Goal: Transaction & Acquisition: Obtain resource

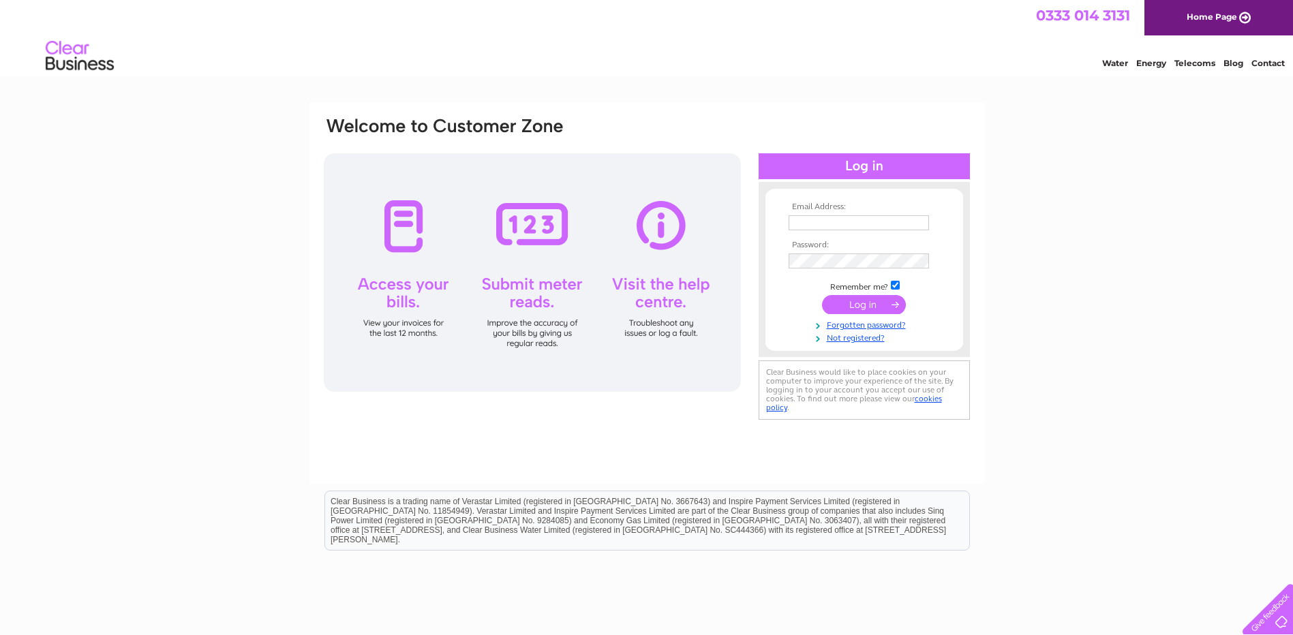
type input "accounts@Oaklandresidential.co.uk"
click at [862, 309] on input "submit" at bounding box center [864, 304] width 84 height 19
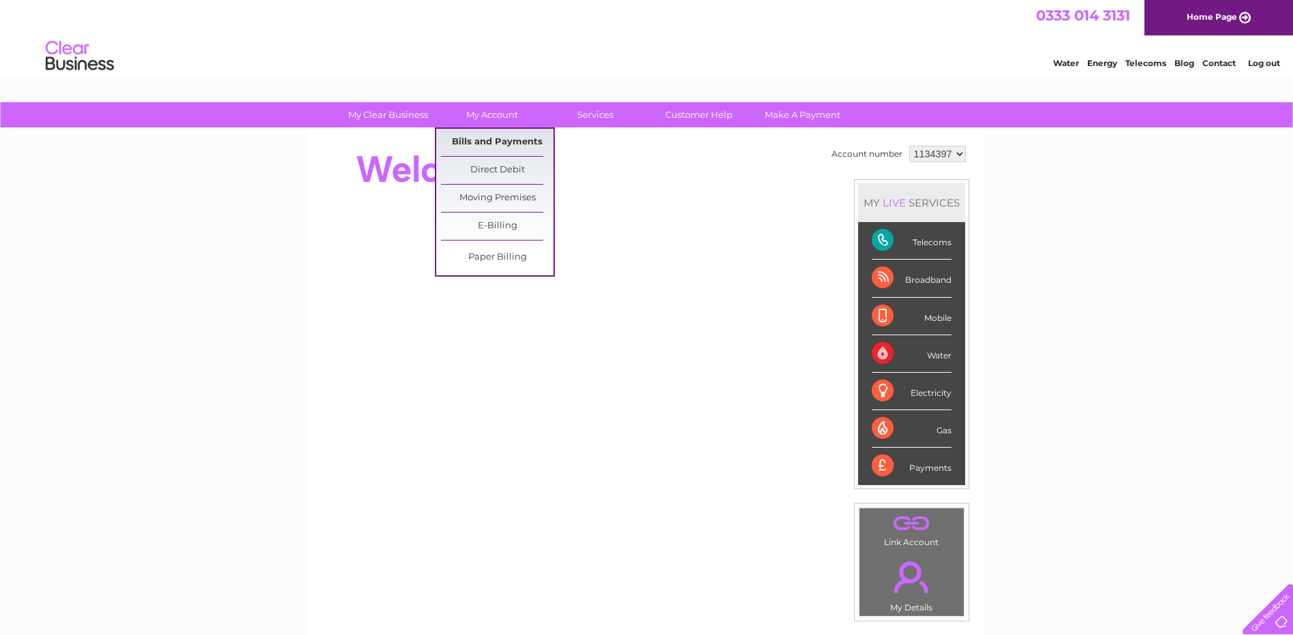
click at [490, 140] on link "Bills and Payments" at bounding box center [497, 142] width 112 height 27
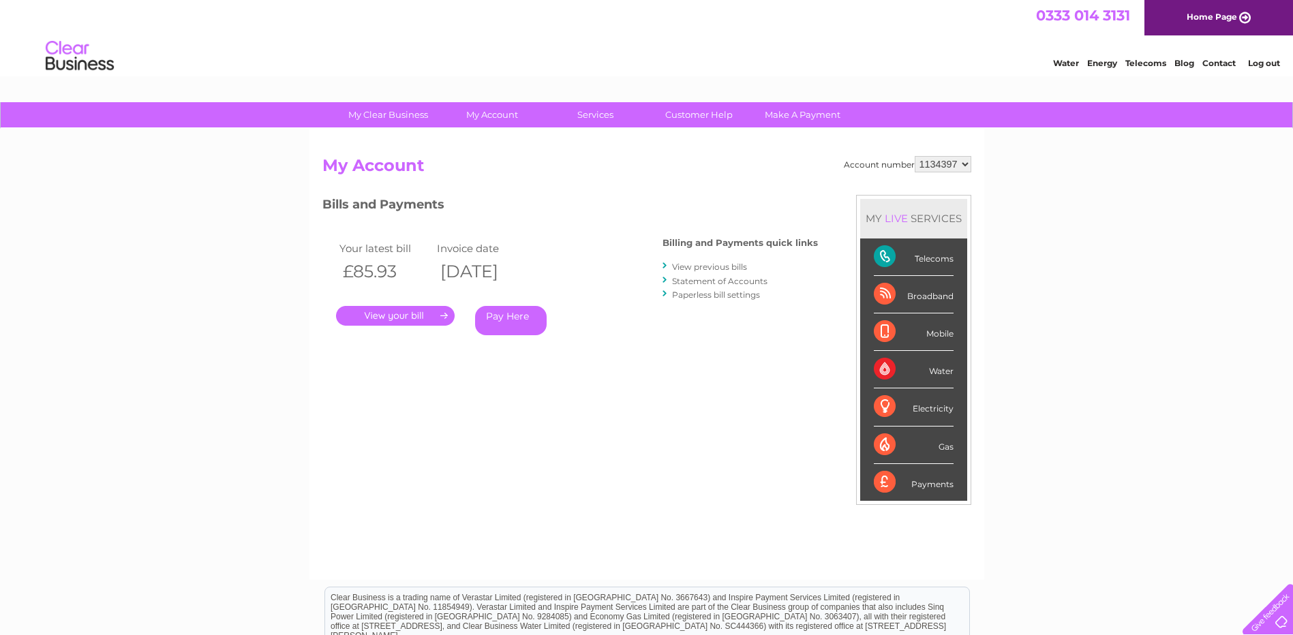
click at [393, 315] on link "." at bounding box center [395, 316] width 119 height 20
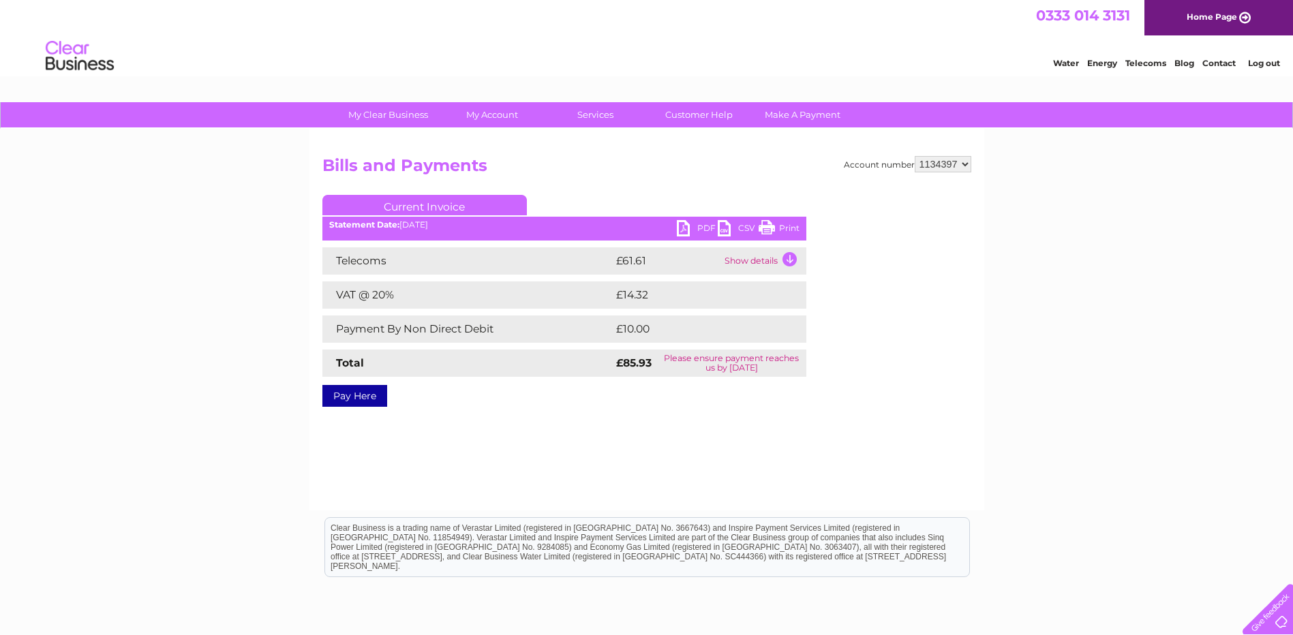
click at [704, 222] on link "PDF" at bounding box center [697, 230] width 41 height 20
click at [949, 165] on select "1134397 1135542 1135543" at bounding box center [943, 164] width 57 height 16
select select "1135542"
click at [915, 156] on select "1134397 1135542 1135543" at bounding box center [943, 164] width 57 height 16
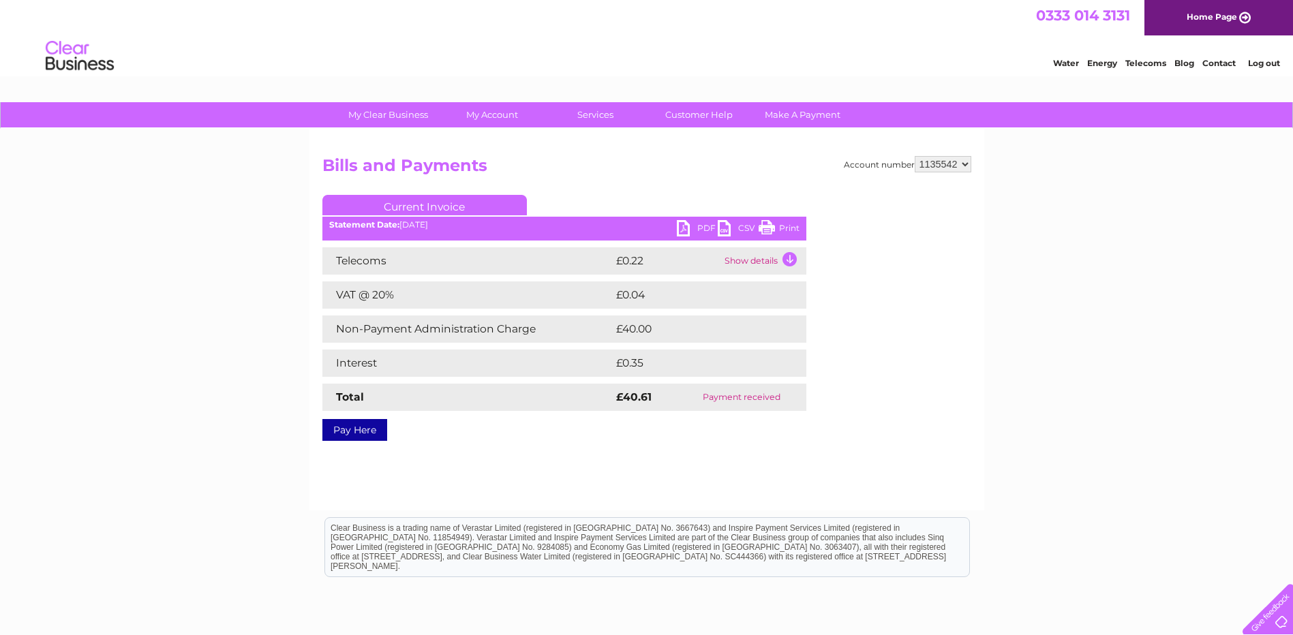
click at [951, 168] on select "1134397 1135542 1135543" at bounding box center [943, 164] width 57 height 16
select select "1135543"
click at [915, 156] on select "1134397 1135542 1135543" at bounding box center [943, 164] width 57 height 16
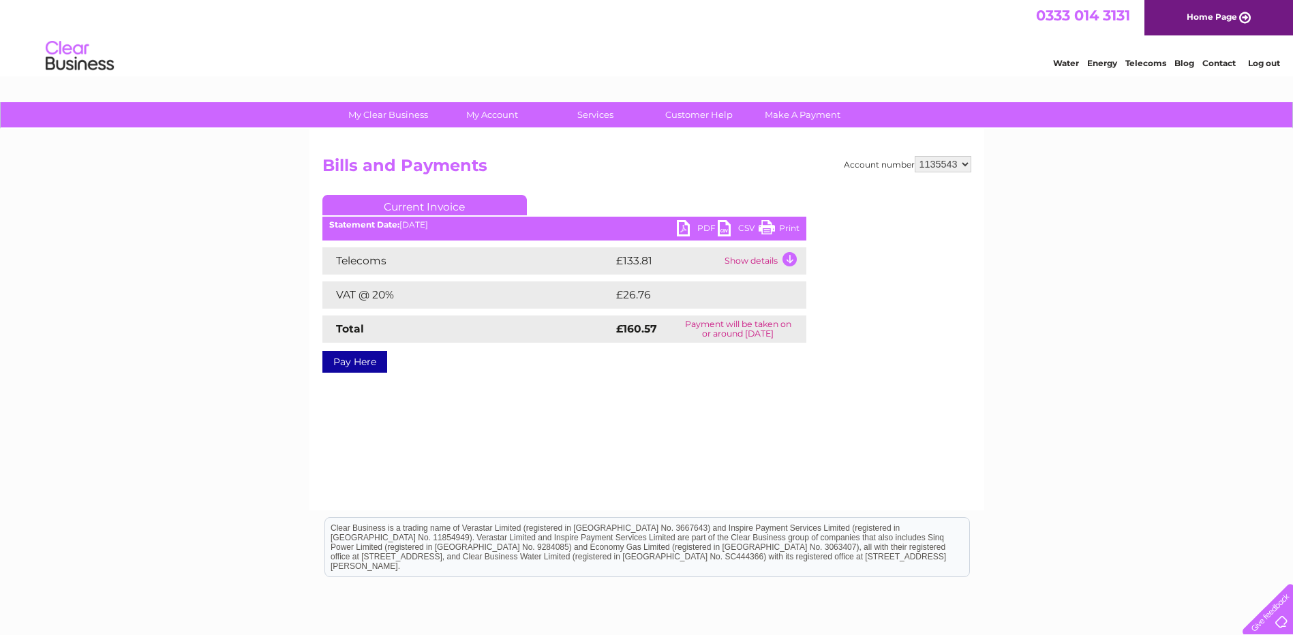
click at [700, 225] on link "PDF" at bounding box center [697, 230] width 41 height 20
